Goal: Task Accomplishment & Management: Complete application form

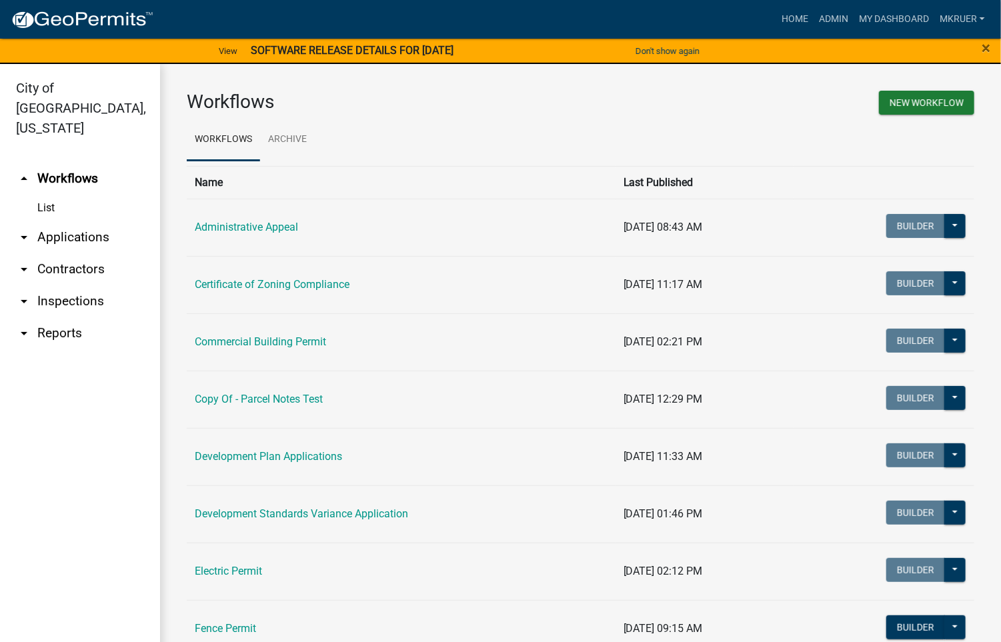
click at [63, 285] on link "arrow_drop_down Inspections" at bounding box center [80, 301] width 160 height 32
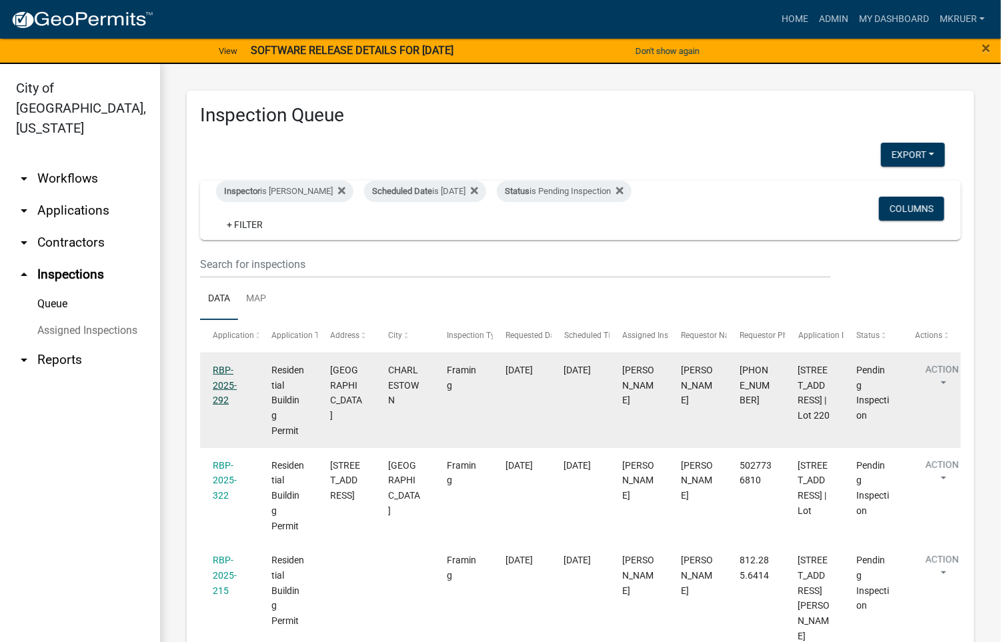
click at [219, 386] on link "RBP-2025-292" at bounding box center [225, 385] width 24 height 41
click at [217, 383] on link "RBP-2025-292" at bounding box center [225, 385] width 24 height 41
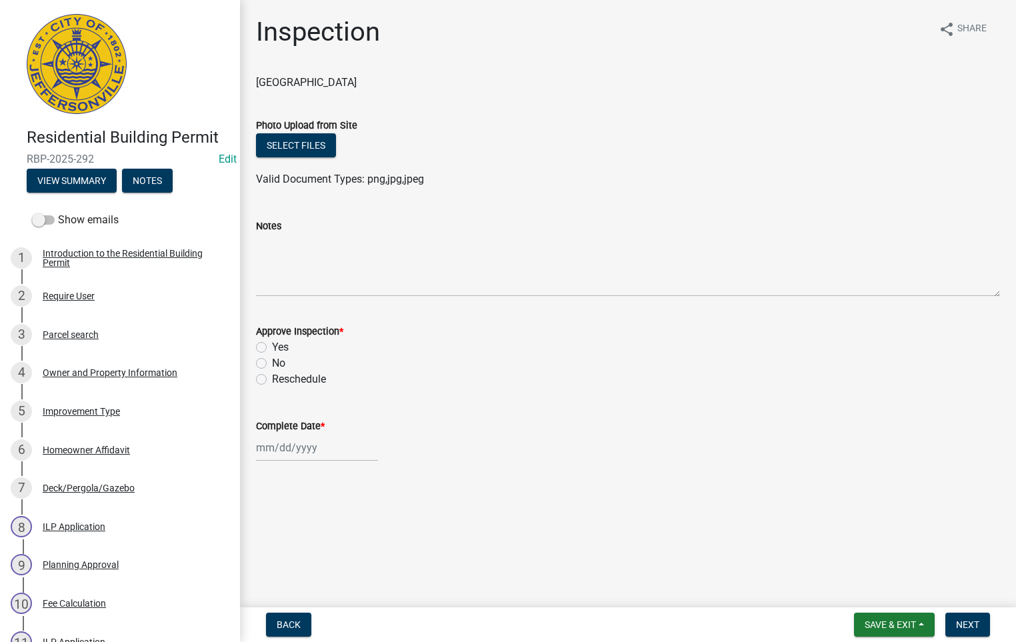
click at [272, 347] on label "Yes" at bounding box center [280, 347] width 17 height 16
click at [272, 347] on input "Yes" at bounding box center [276, 343] width 9 height 9
radio input "true"
select select "9"
select select "2025"
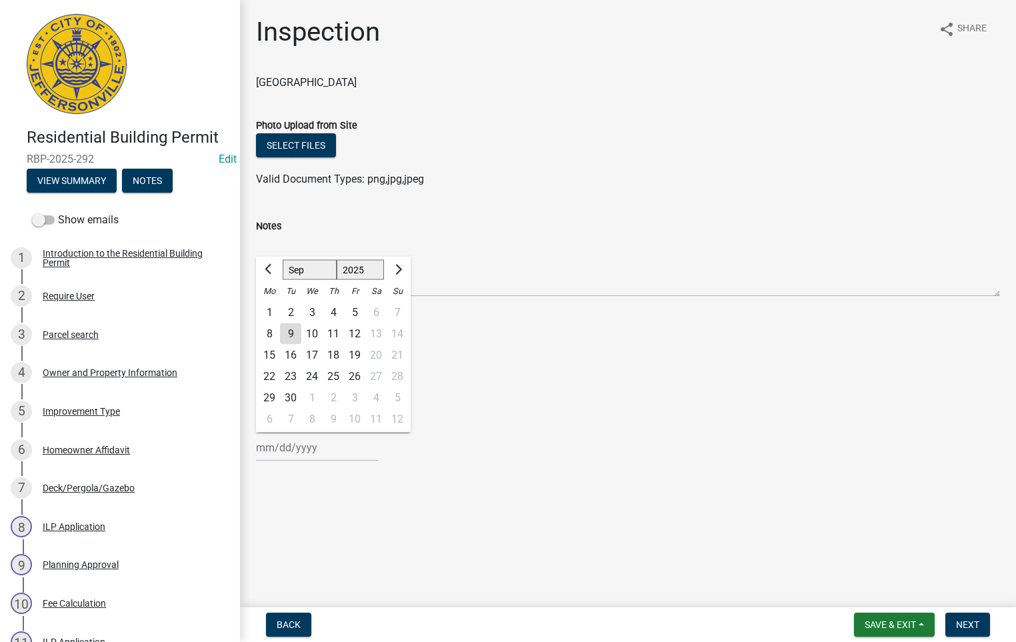
click at [292, 447] on input "Complete Date *" at bounding box center [317, 447] width 122 height 27
click at [288, 330] on div "9" at bounding box center [290, 333] width 21 height 21
type input "[DATE]"
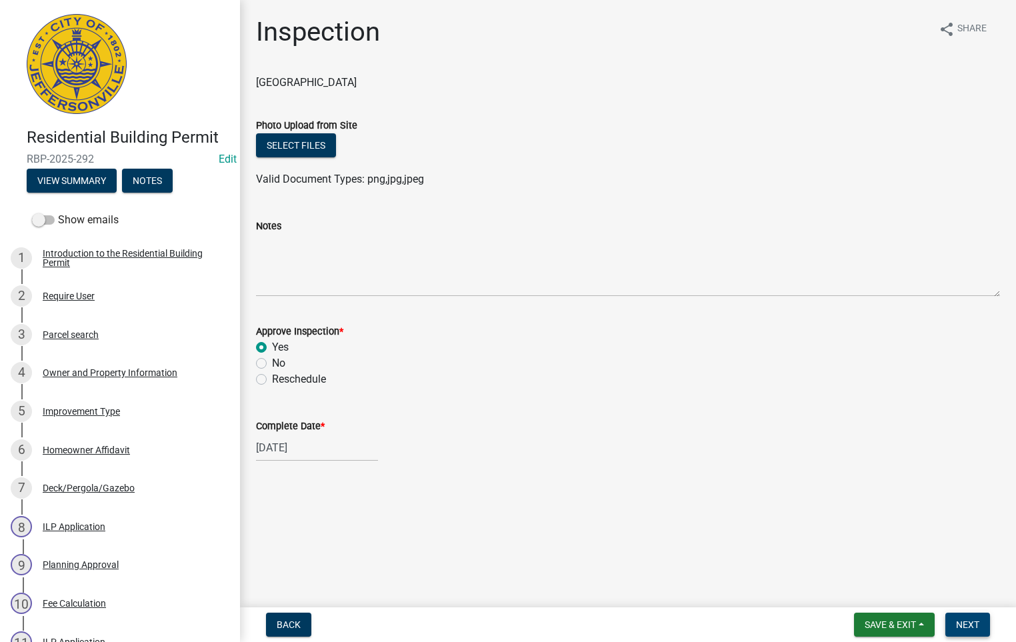
click at [963, 627] on span "Next" at bounding box center [967, 624] width 23 height 11
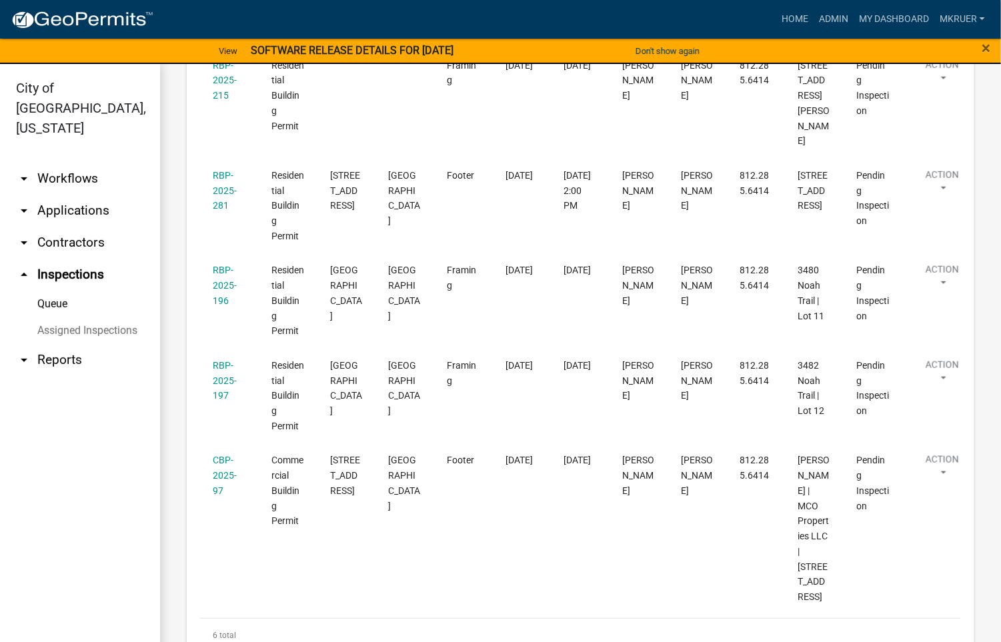
scroll to position [463, 0]
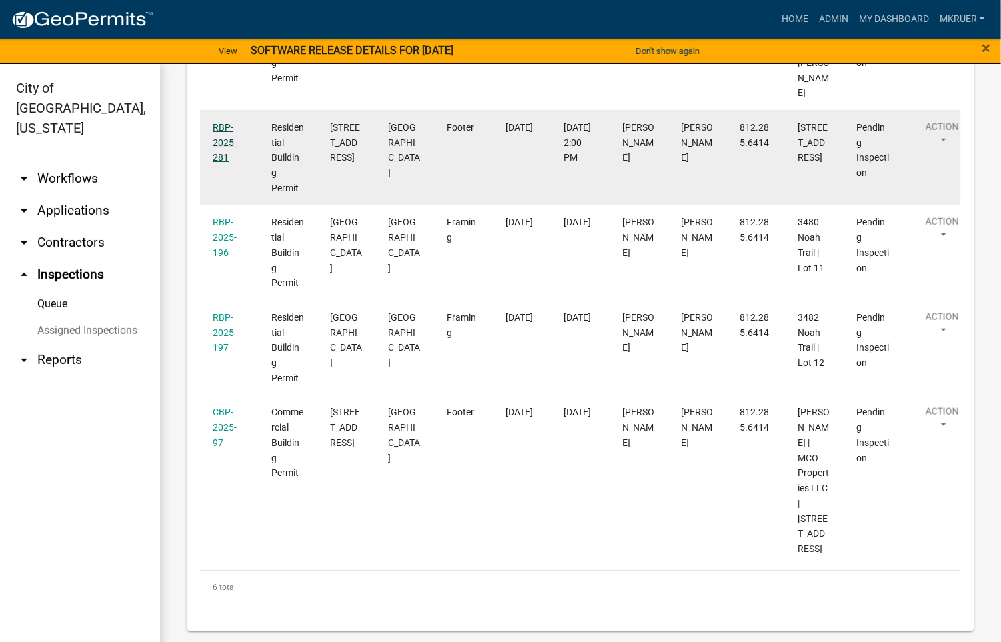
click at [219, 154] on link "RBP-2025-281" at bounding box center [225, 142] width 24 height 41
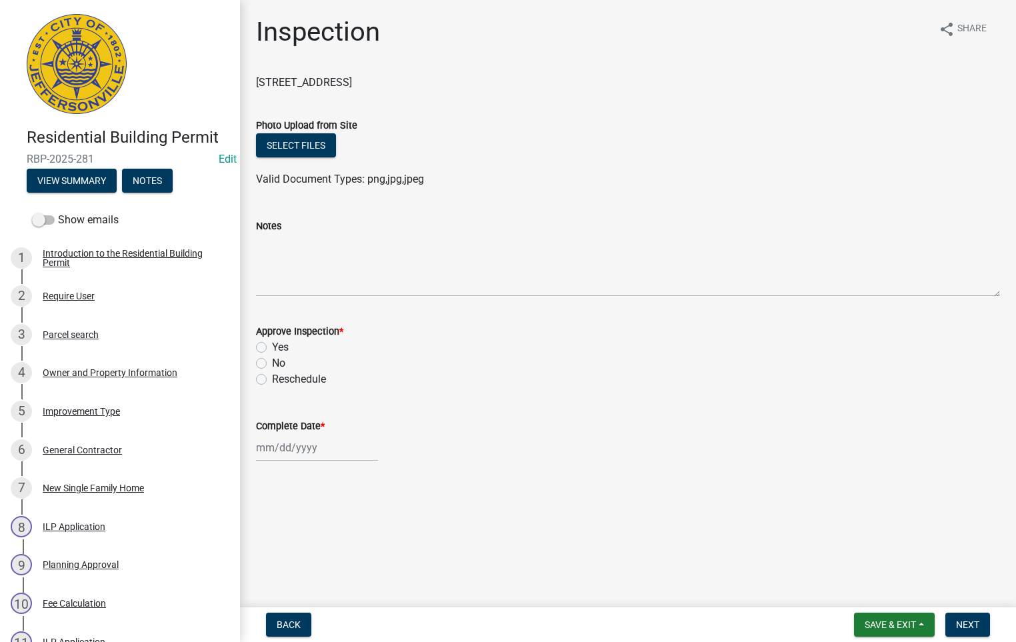
click at [272, 348] on label "Yes" at bounding box center [280, 347] width 17 height 16
click at [272, 348] on input "Yes" at bounding box center [276, 343] width 9 height 9
radio input "true"
click at [281, 446] on div at bounding box center [317, 447] width 122 height 27
select select "9"
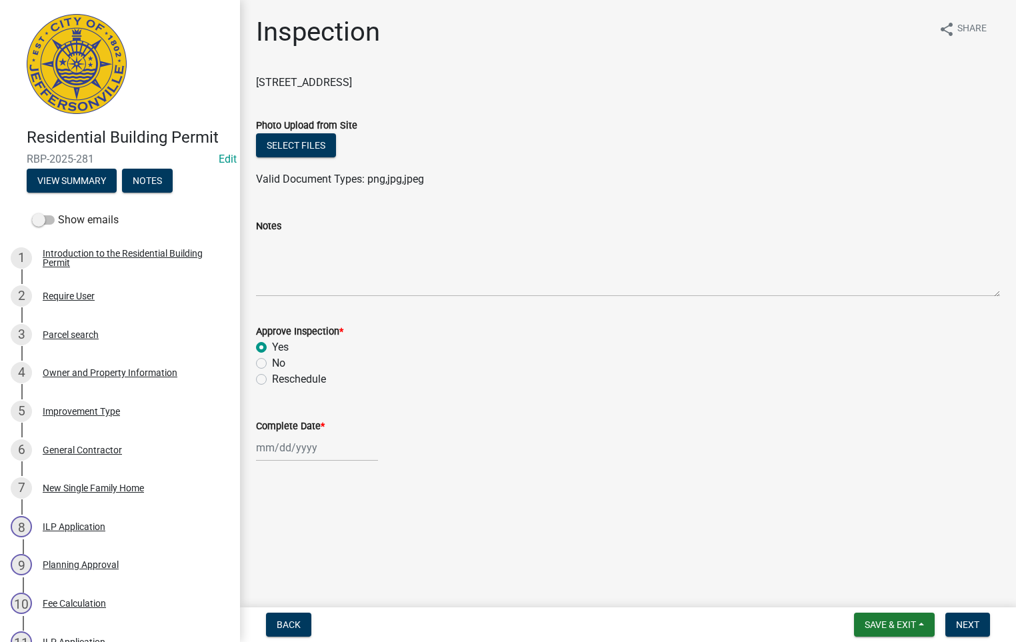
select select "2025"
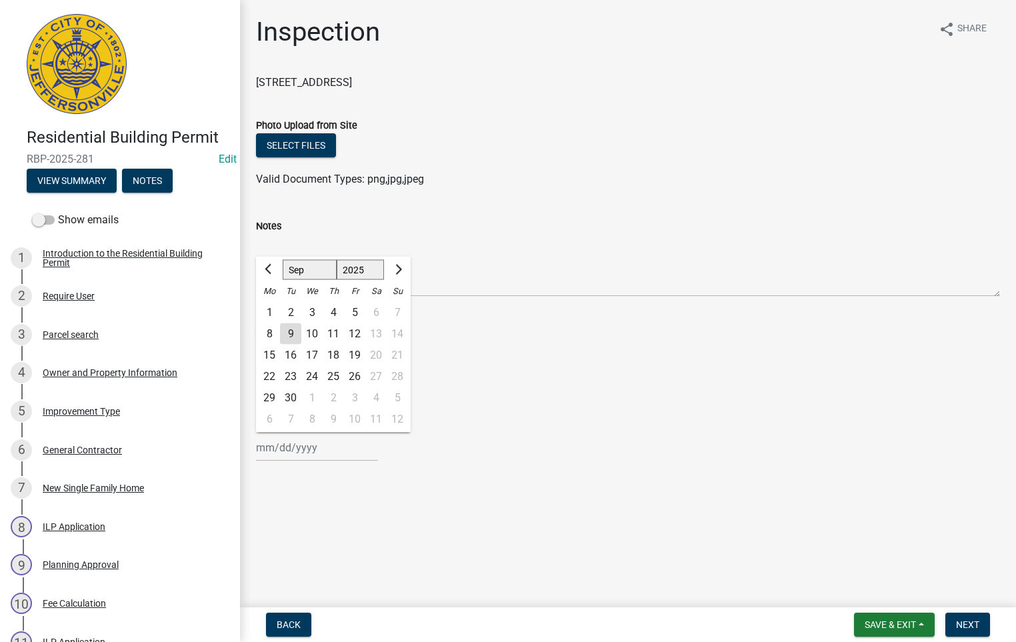
click at [290, 332] on div "9" at bounding box center [290, 333] width 21 height 21
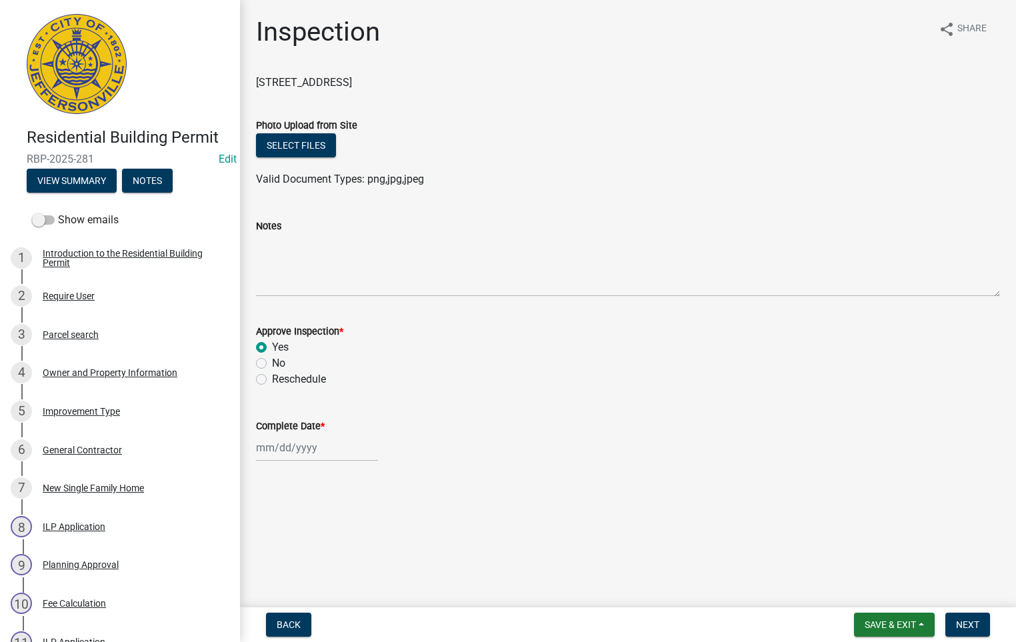
type input "[DATE]"
click at [973, 624] on span "Next" at bounding box center [967, 624] width 23 height 11
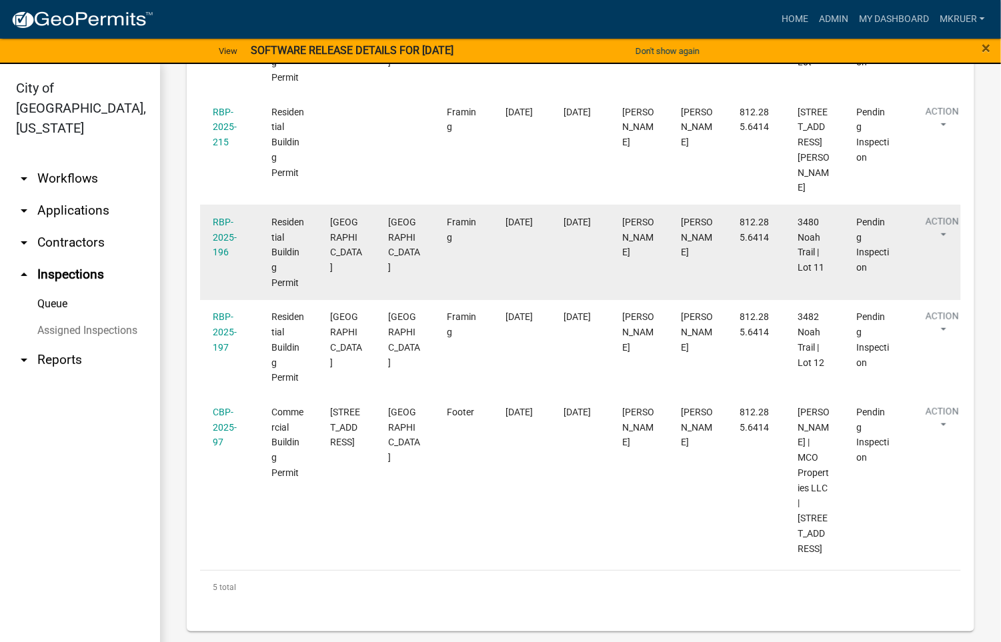
scroll to position [268, 0]
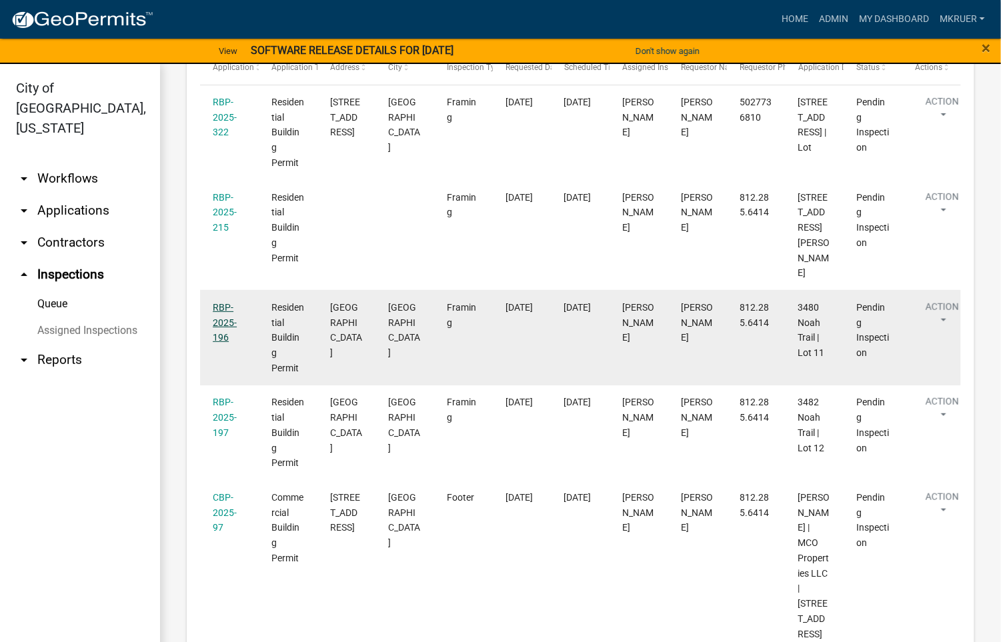
click at [219, 339] on link "RBP-2025-196" at bounding box center [225, 322] width 24 height 41
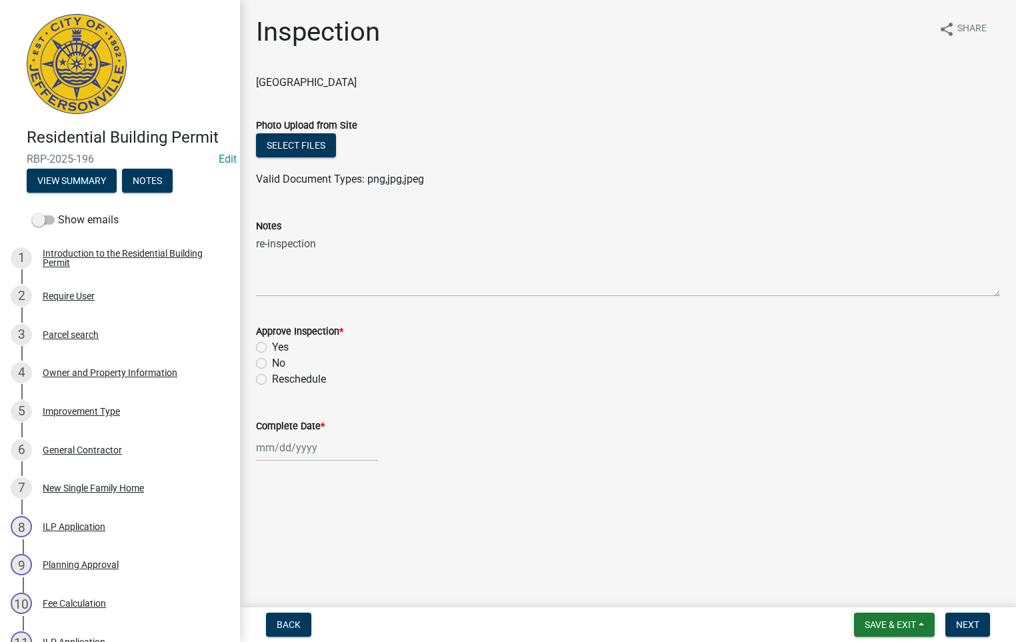
click at [272, 347] on label "Yes" at bounding box center [280, 347] width 17 height 16
click at [272, 347] on input "Yes" at bounding box center [276, 343] width 9 height 9
radio input "true"
select select "9"
select select "2025"
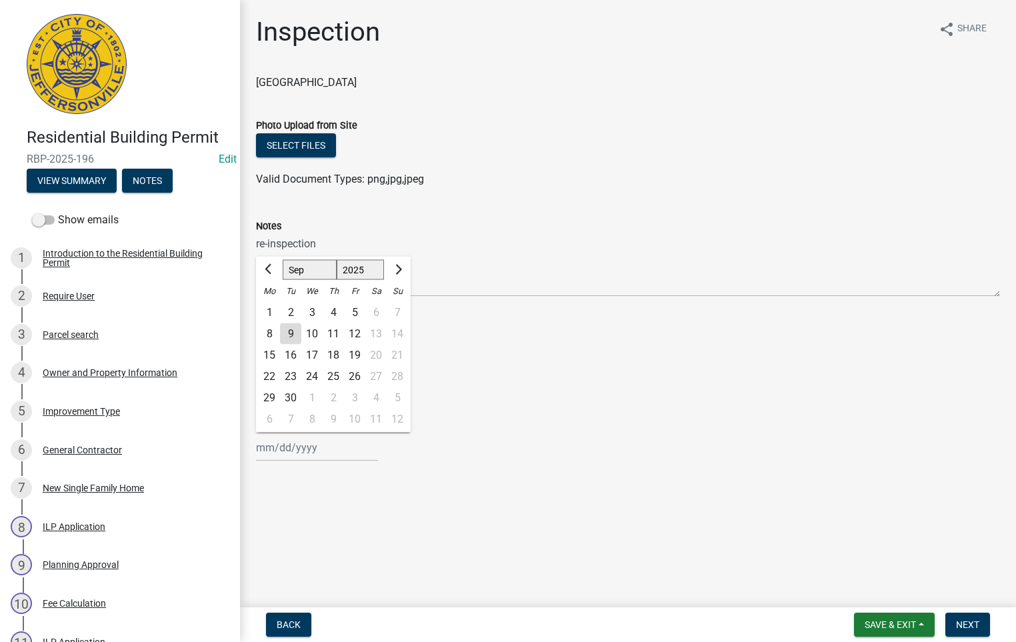
click at [292, 444] on div "[PERSON_NAME] Feb Mar Apr [PERSON_NAME][DATE] Oct Nov [DATE] 1526 1527 1528 152…" at bounding box center [317, 447] width 122 height 27
click at [292, 332] on div "9" at bounding box center [290, 333] width 21 height 21
type input "[DATE]"
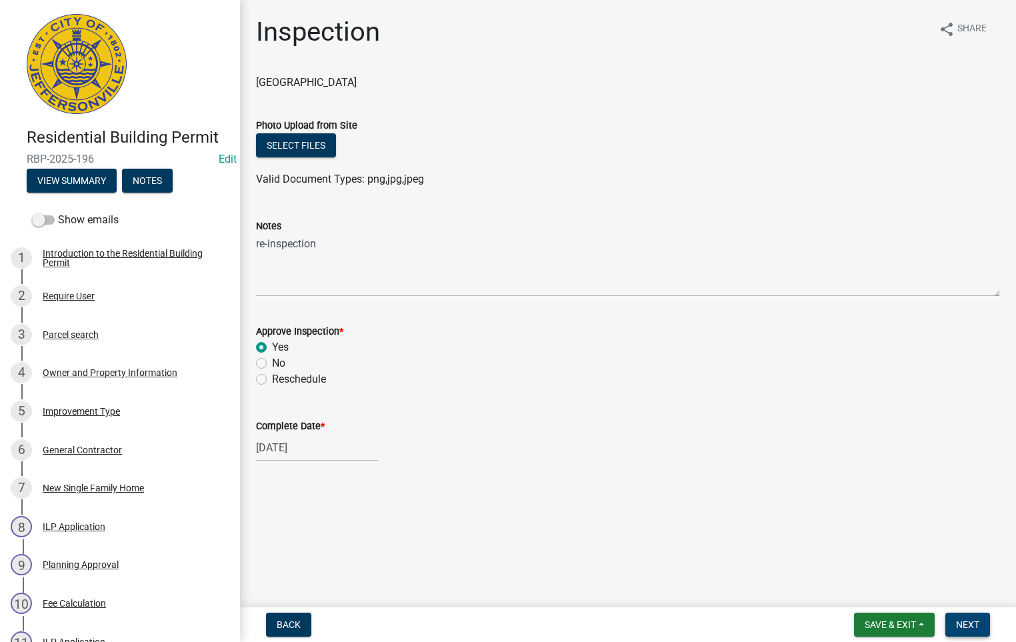
click at [963, 621] on span "Next" at bounding box center [967, 624] width 23 height 11
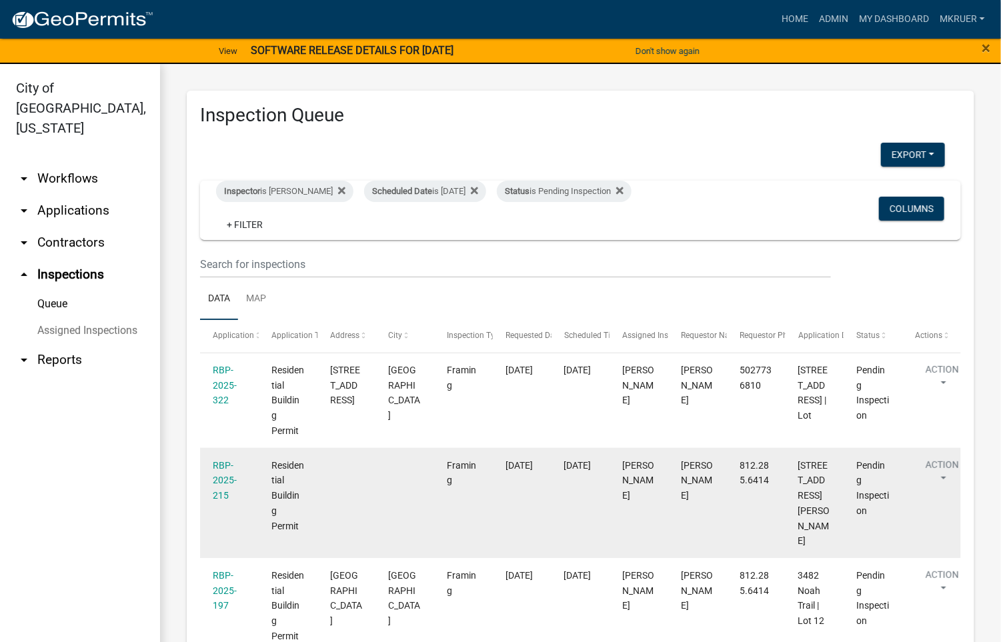
scroll to position [273, 0]
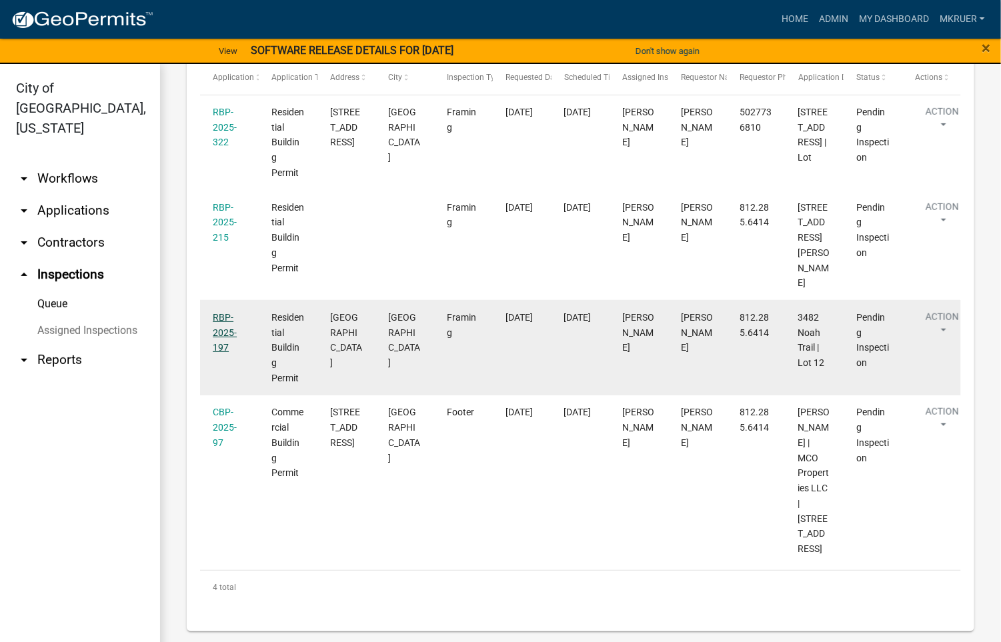
click at [219, 334] on link "RBP-2025-197" at bounding box center [225, 332] width 24 height 41
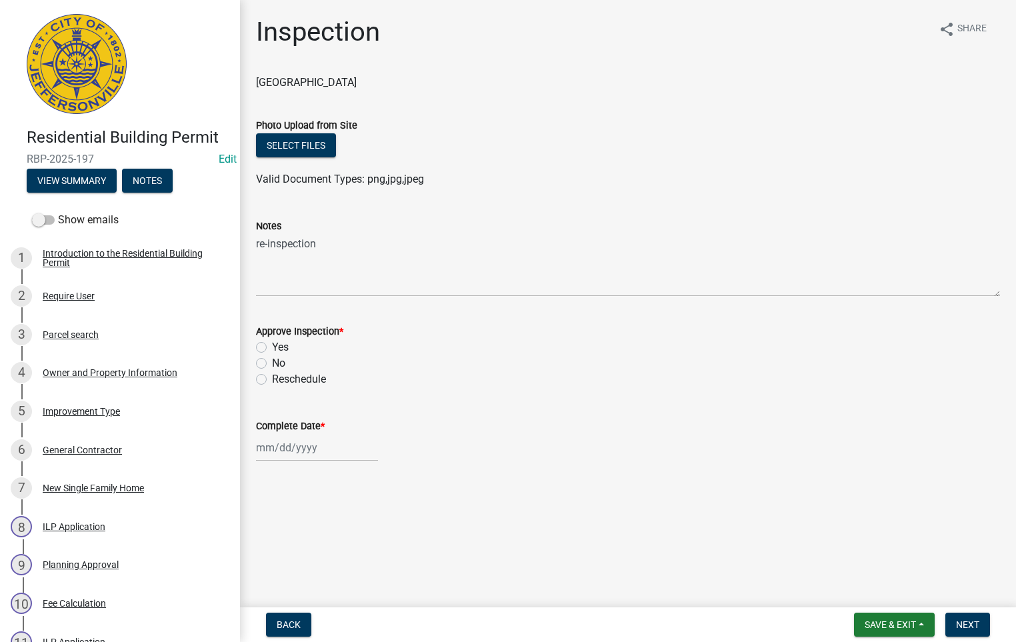
click at [272, 348] on label "Yes" at bounding box center [280, 347] width 17 height 16
click at [272, 348] on input "Yes" at bounding box center [276, 343] width 9 height 9
radio input "true"
select select "9"
select select "2025"
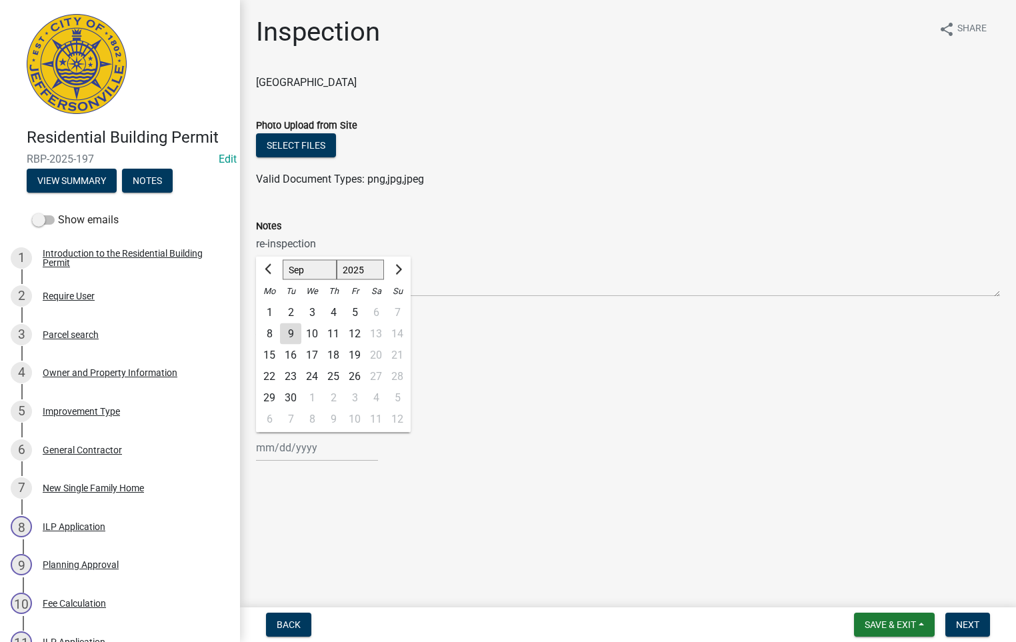
click at [307, 445] on input "Complete Date *" at bounding box center [317, 447] width 122 height 27
click at [290, 332] on div "9" at bounding box center [290, 333] width 21 height 21
type input "[DATE]"
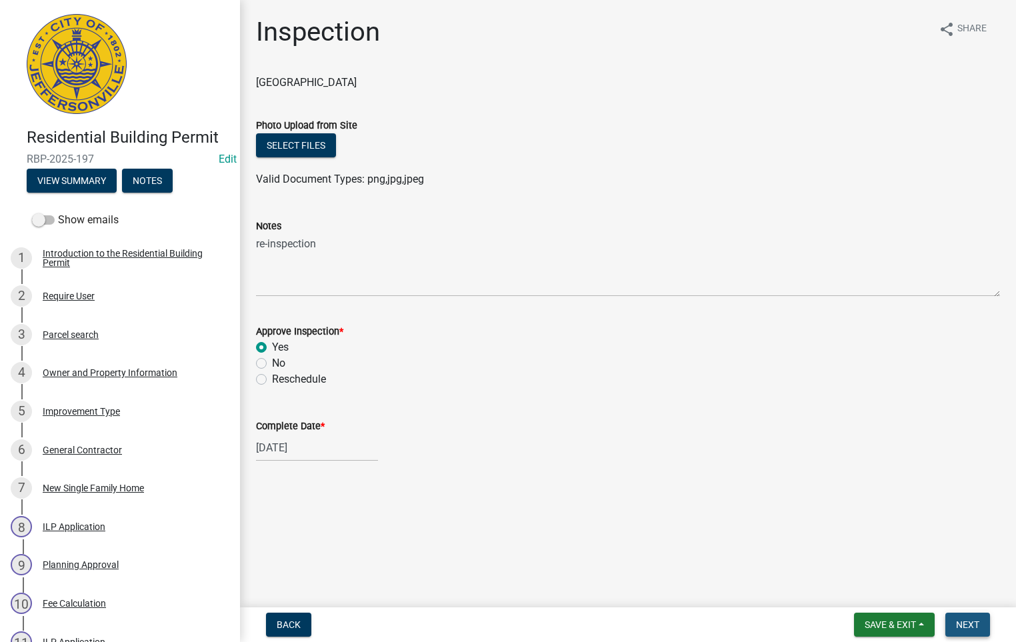
click at [966, 622] on span "Next" at bounding box center [967, 624] width 23 height 11
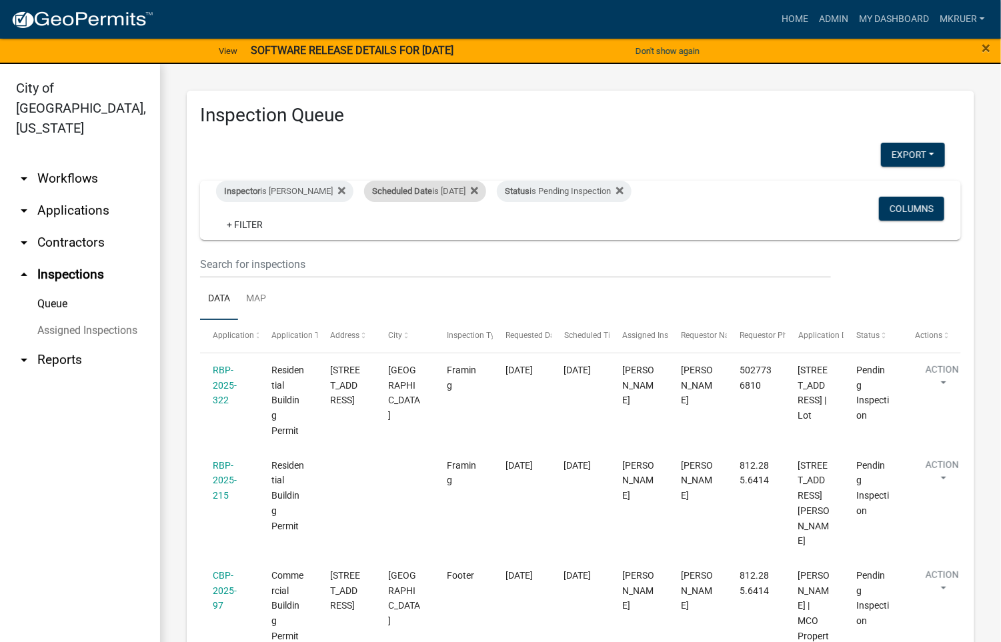
click at [448, 189] on div "Scheduled Date is [DATE]" at bounding box center [425, 191] width 122 height 21
click at [453, 245] on input "[DATE]" at bounding box center [416, 240] width 93 height 27
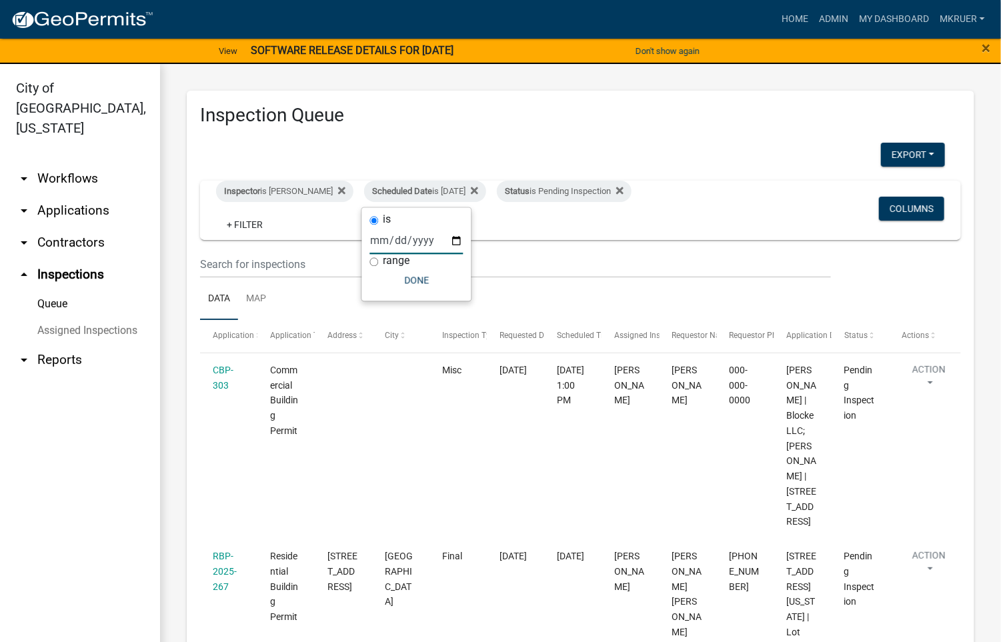
click at [453, 240] on input "[DATE]" at bounding box center [416, 240] width 93 height 27
type input "[DATE]"
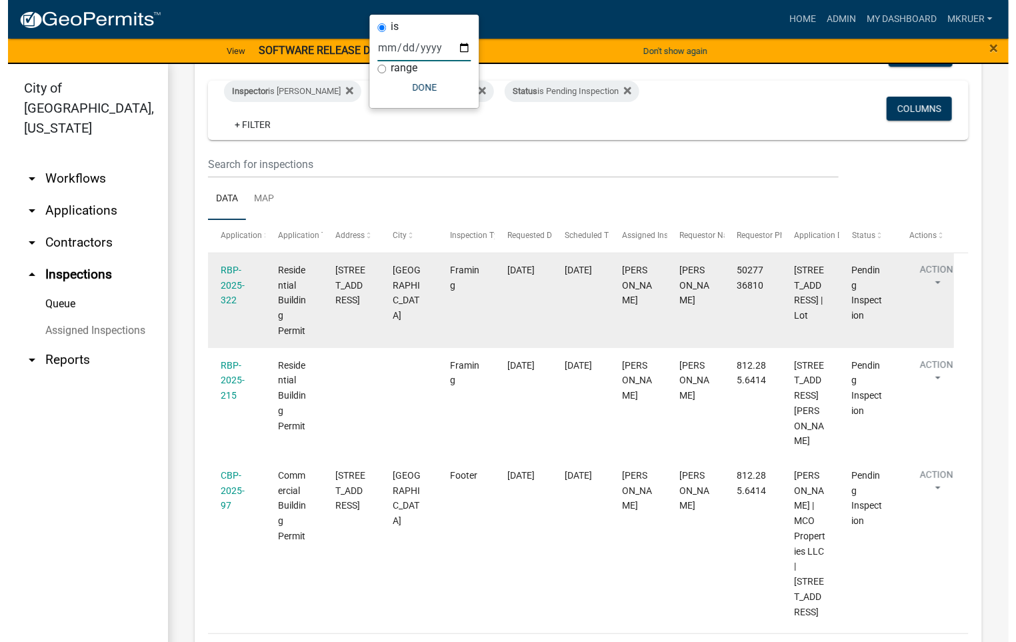
scroll to position [193, 0]
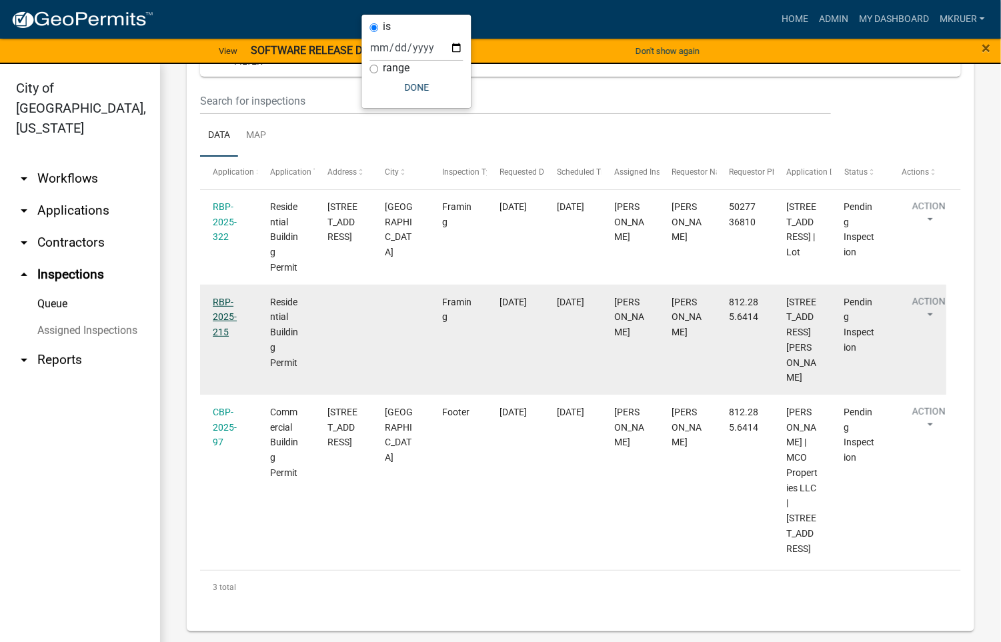
click at [221, 331] on link "RBP-2025-215" at bounding box center [225, 317] width 24 height 41
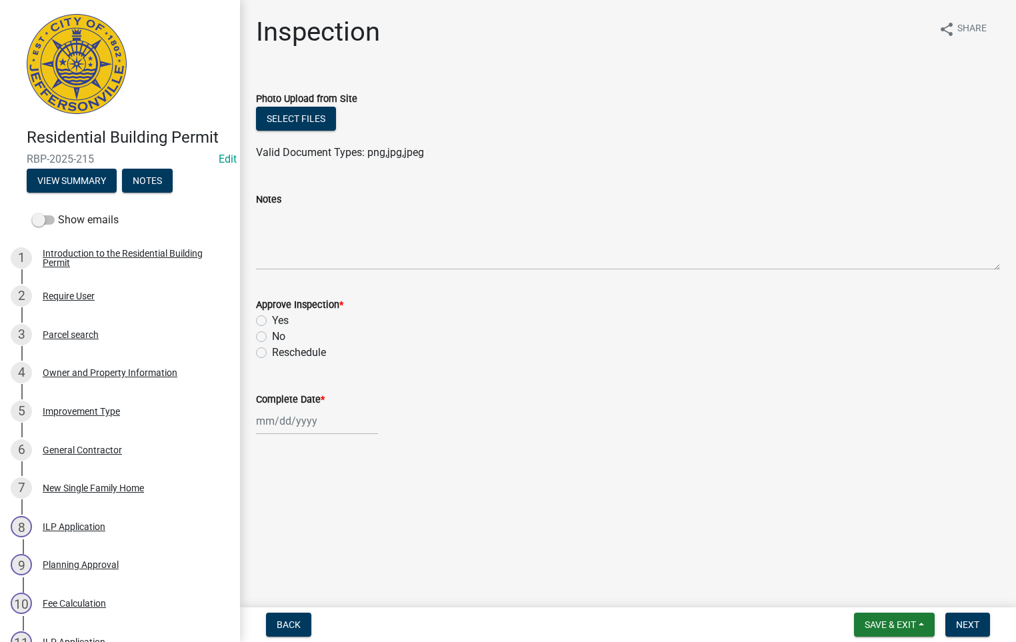
click at [272, 323] on label "Yes" at bounding box center [280, 321] width 17 height 16
click at [272, 321] on input "Yes" at bounding box center [276, 317] width 9 height 9
radio input "true"
click at [290, 415] on div at bounding box center [317, 420] width 122 height 27
select select "9"
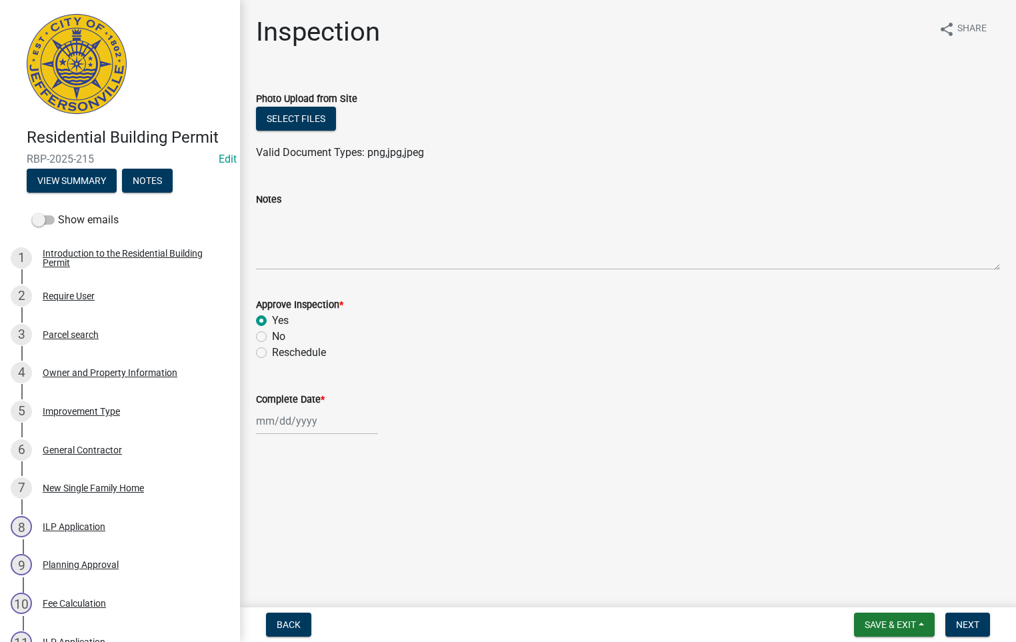
select select "2025"
click at [293, 303] on div "9" at bounding box center [290, 307] width 21 height 21
type input "[DATE]"
click at [966, 620] on span "Next" at bounding box center [967, 624] width 23 height 11
